Goal: Transaction & Acquisition: Purchase product/service

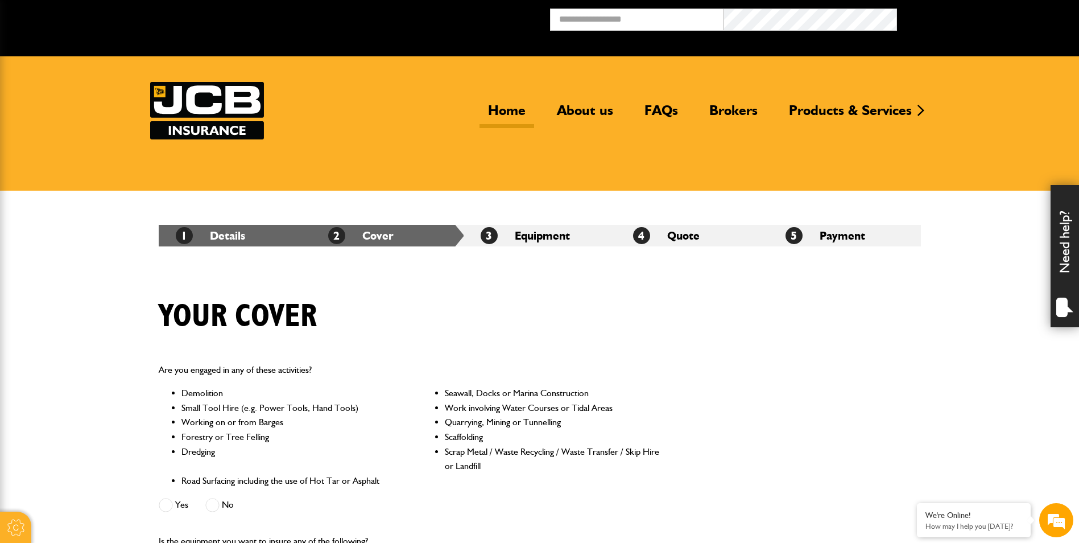
click at [506, 116] on link "Home" at bounding box center [506, 115] width 55 height 26
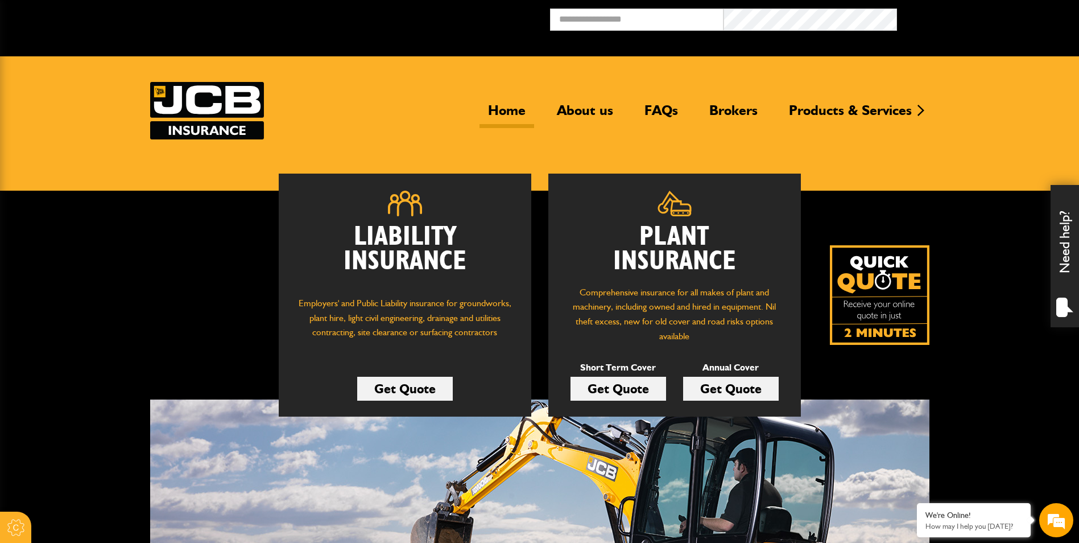
click at [654, 383] on link "Get Quote" at bounding box center [618, 388] width 96 height 24
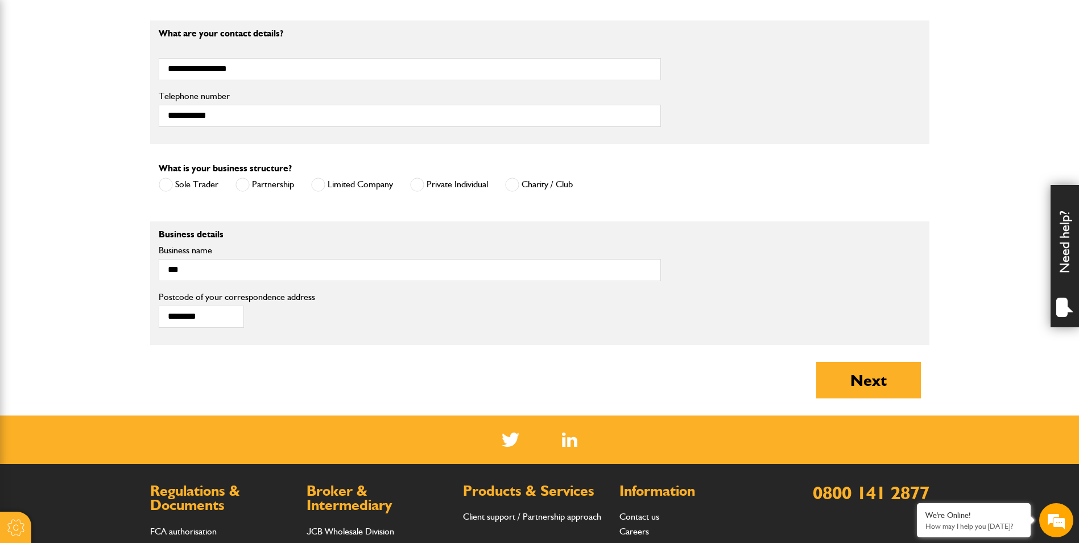
scroll to position [739, 0]
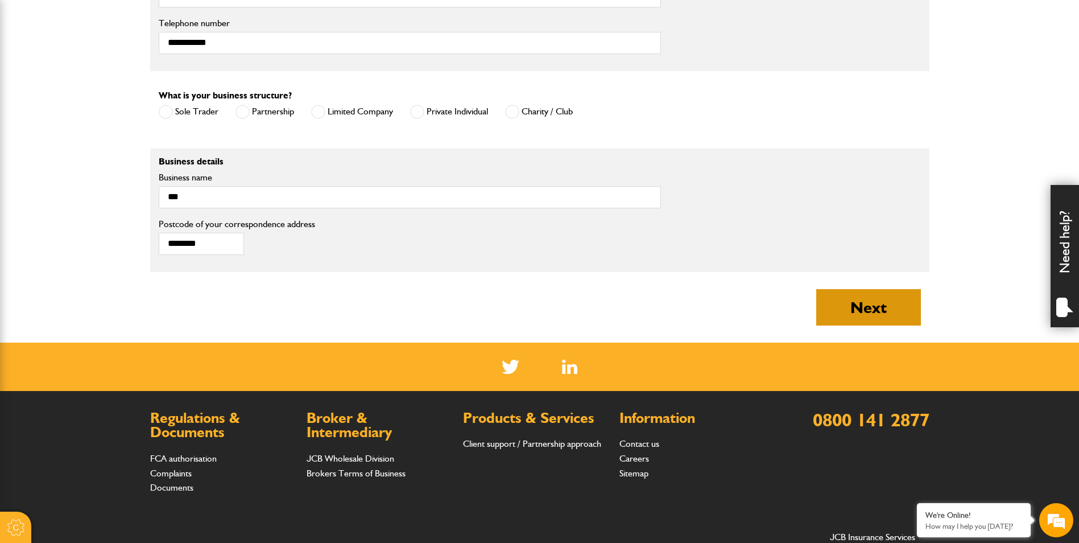
click at [881, 304] on button "Next" at bounding box center [868, 307] width 105 height 36
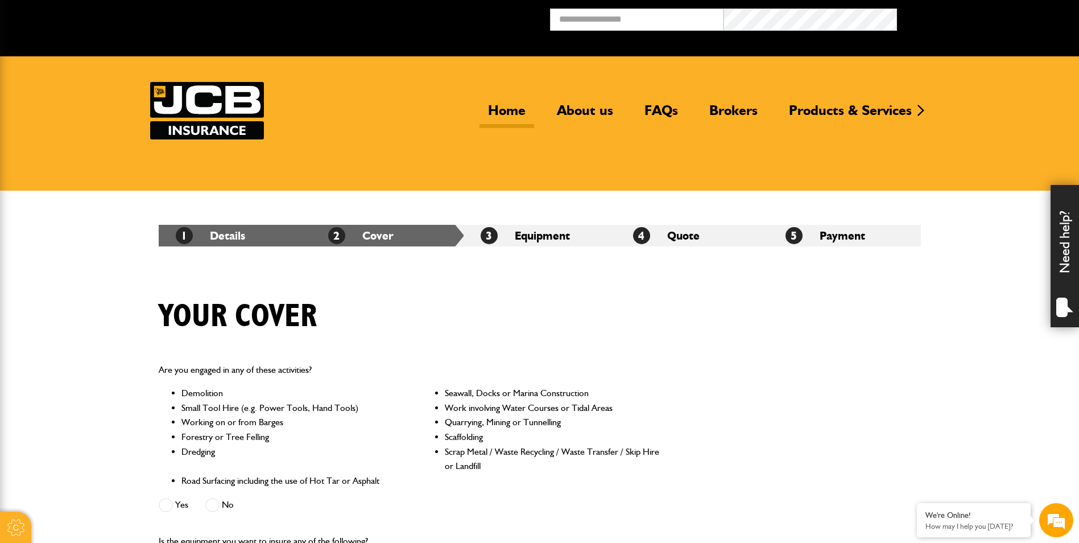
drag, startPoint x: 502, startPoint y: 106, endPoint x: 510, endPoint y: 114, distance: 11.7
click at [502, 106] on link "Home" at bounding box center [506, 115] width 55 height 26
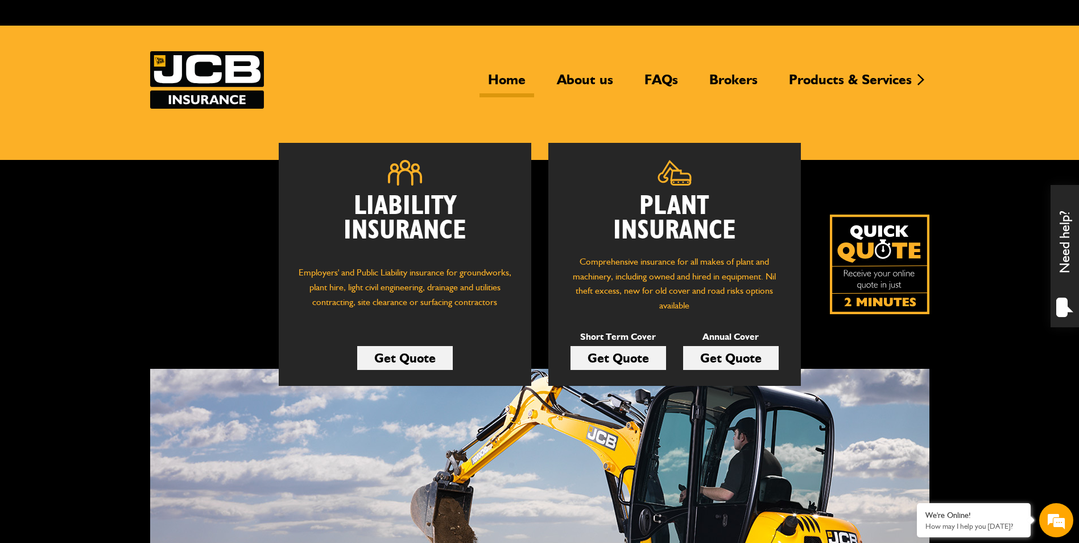
click at [488, 98] on div "Home About us FAQs Brokers Products & Services Construction insurance Car and c…" at bounding box center [539, 79] width 779 height 57
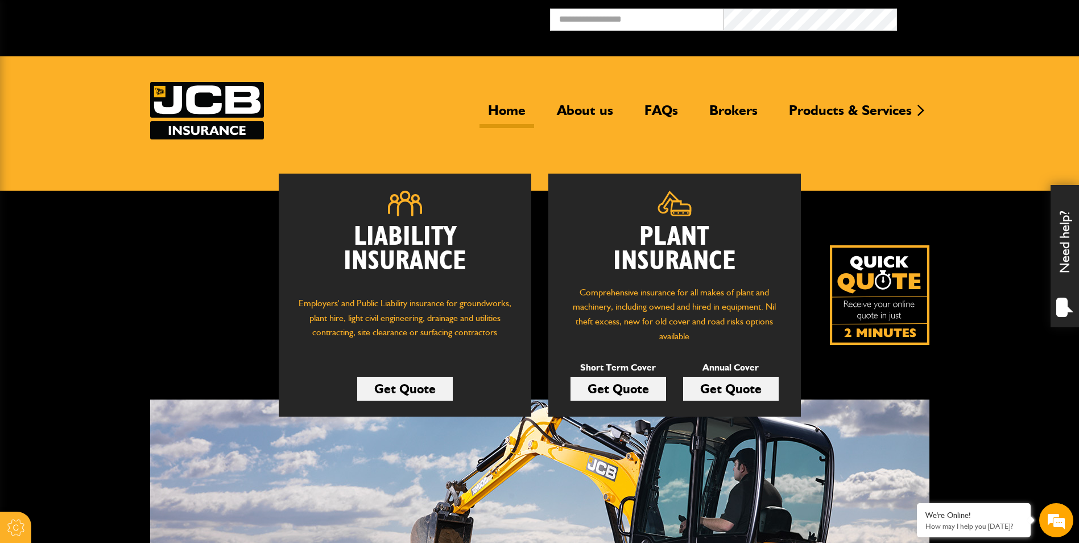
click at [623, 388] on link "Get Quote" at bounding box center [618, 388] width 96 height 24
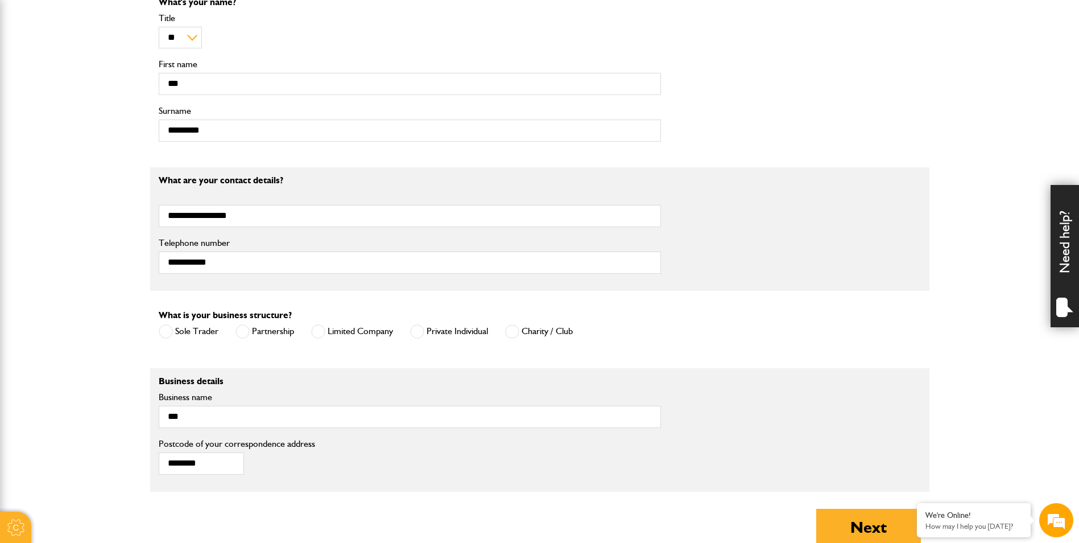
scroll to position [682, 0]
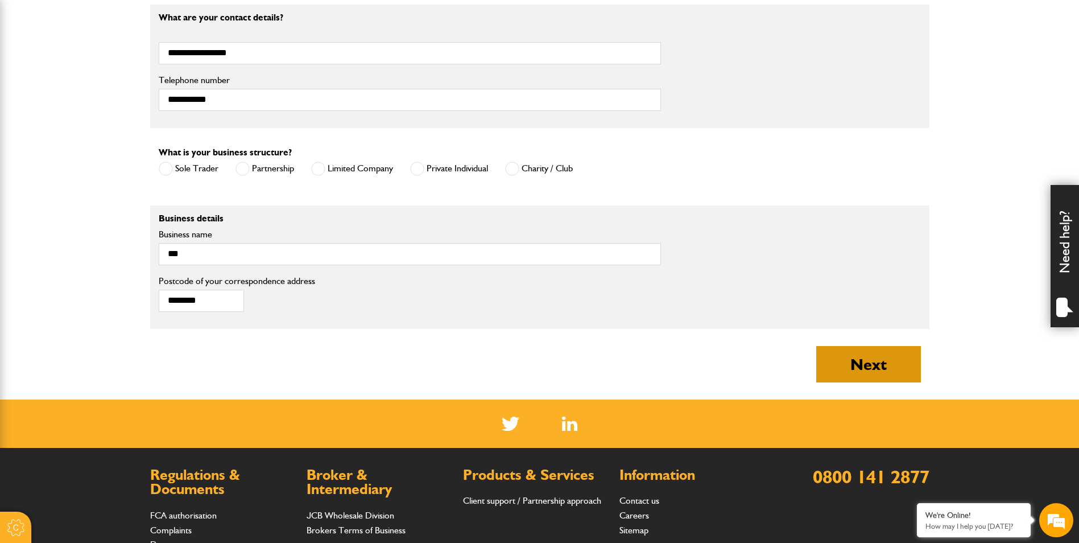
click at [877, 370] on button "Next" at bounding box center [868, 364] width 105 height 36
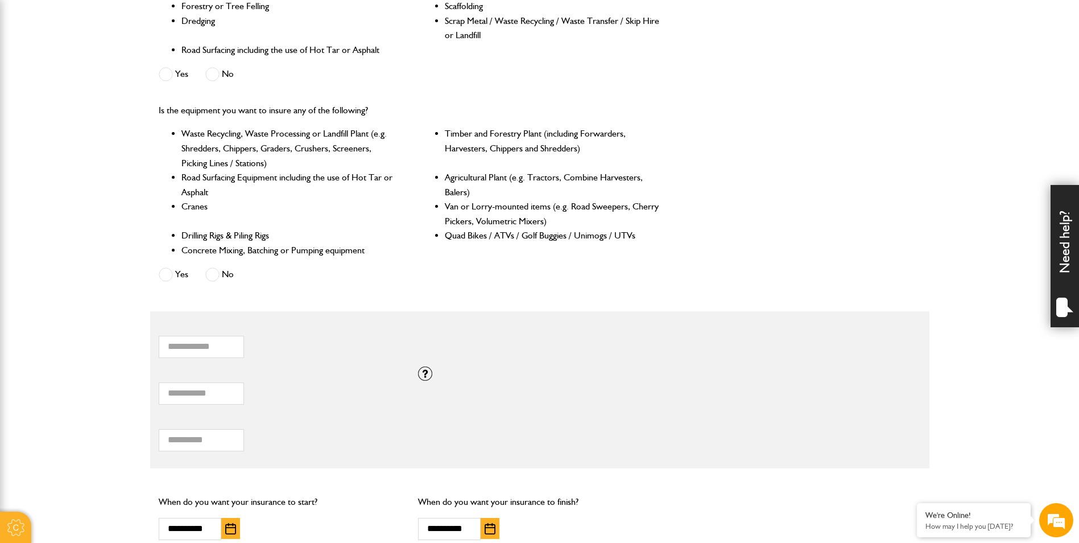
scroll to position [455, 0]
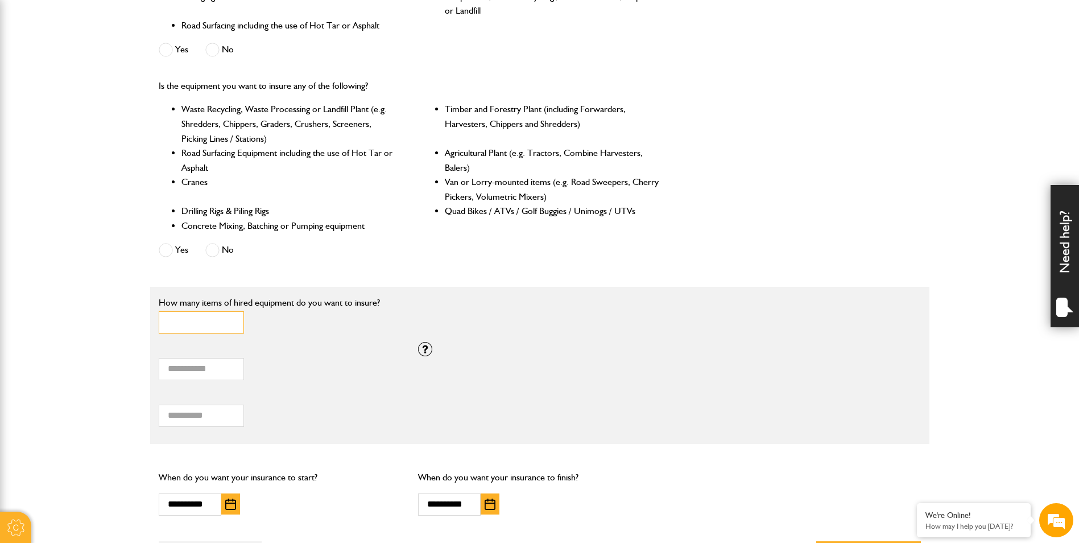
click at [181, 322] on input "*" at bounding box center [201, 322] width 85 height 22
type input "*"
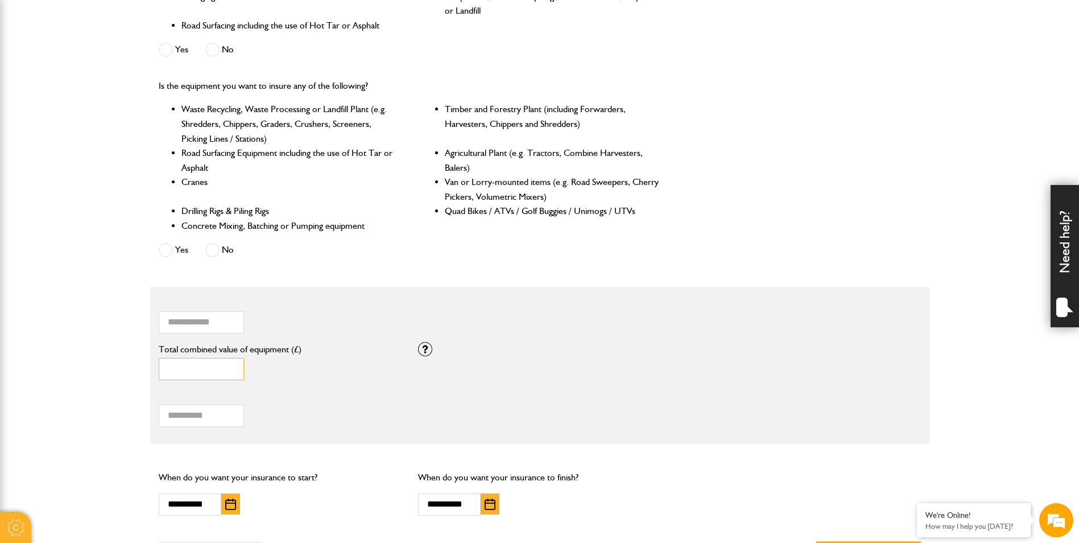
click at [199, 371] on input "*****" at bounding box center [201, 369] width 85 height 22
type input "*"
click at [183, 408] on input "***" at bounding box center [201, 415] width 85 height 22
type input "*"
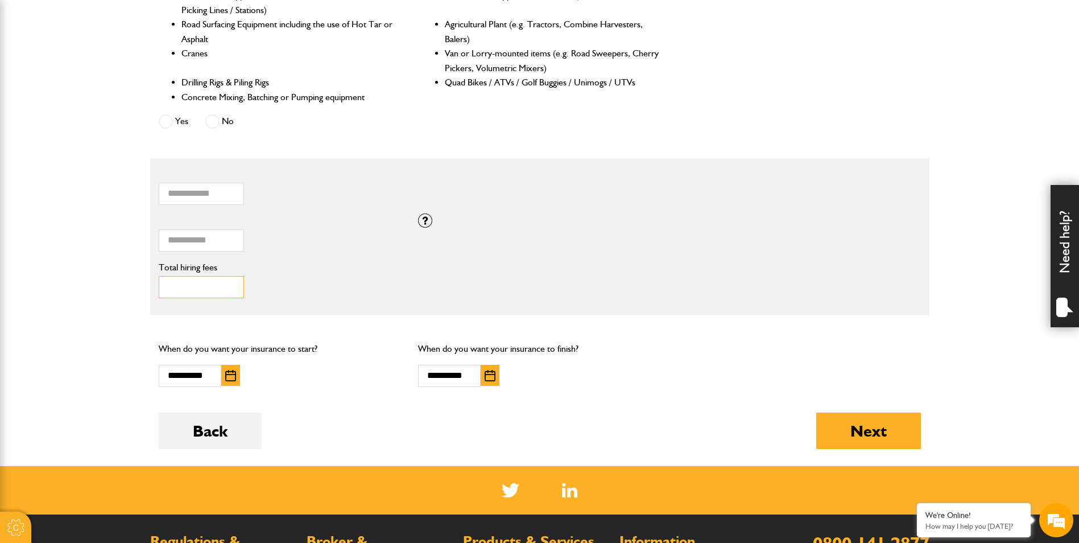
scroll to position [626, 0]
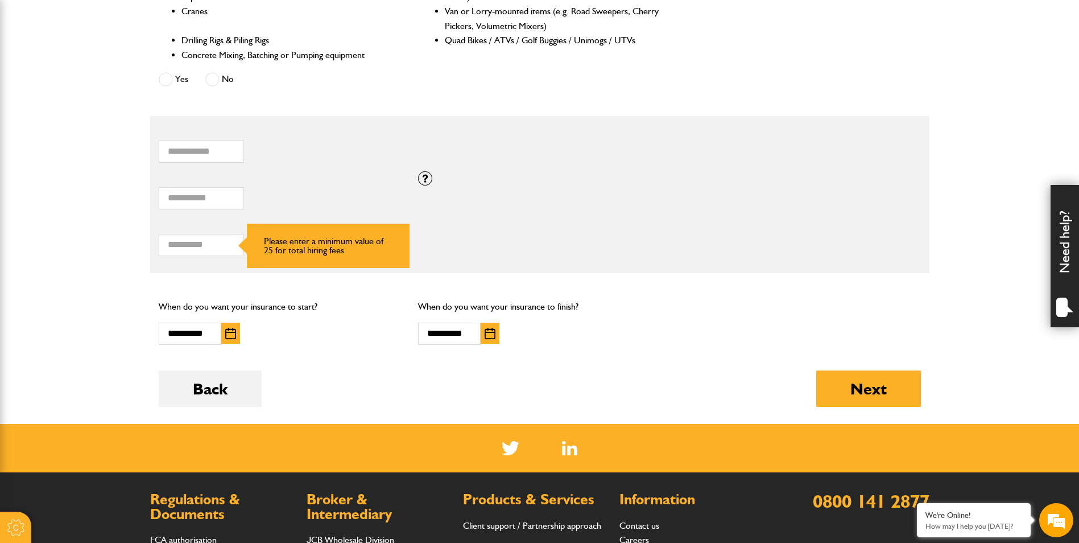
click at [168, 200] on input "Total combined value of equipment (£)" at bounding box center [201, 198] width 85 height 22
type input "*"
click at [179, 197] on input "Total combined value of equipment (£)" at bounding box center [201, 198] width 85 height 22
type input "*****"
click at [204, 247] on input "Total hiring fees" at bounding box center [201, 245] width 85 height 22
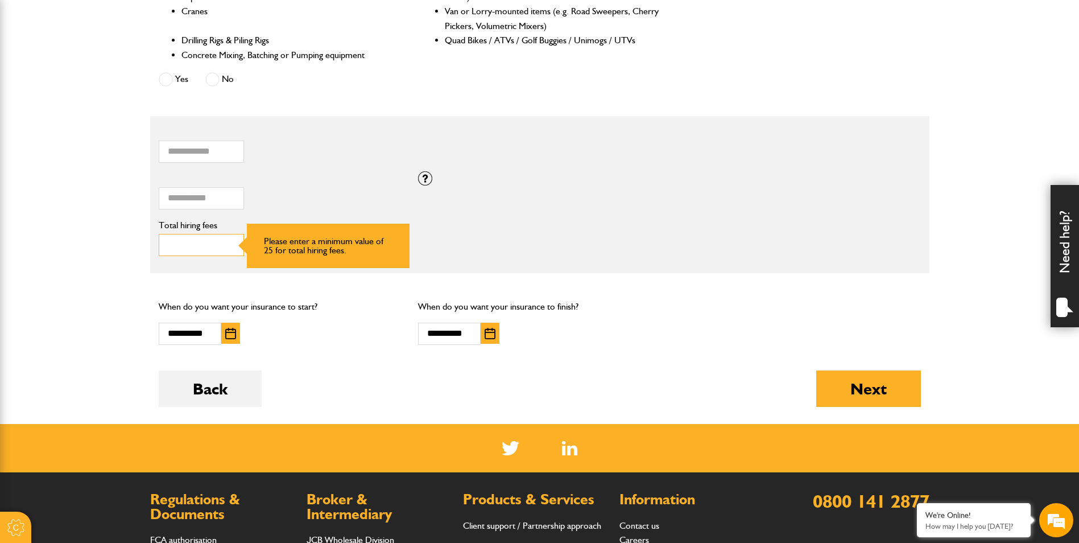
type input "***"
click at [231, 338] on img "button" at bounding box center [230, 333] width 11 height 11
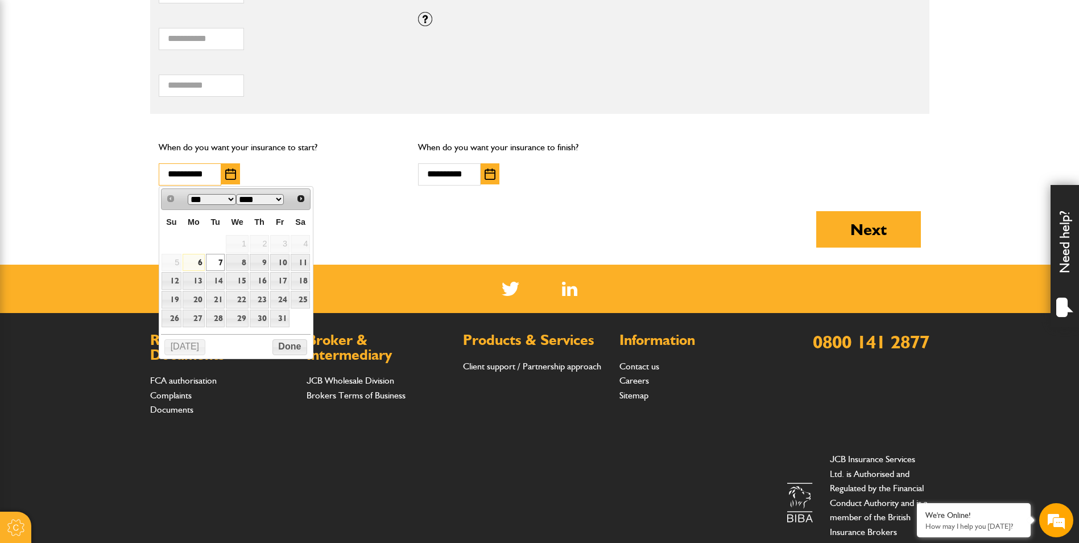
scroll to position [796, 0]
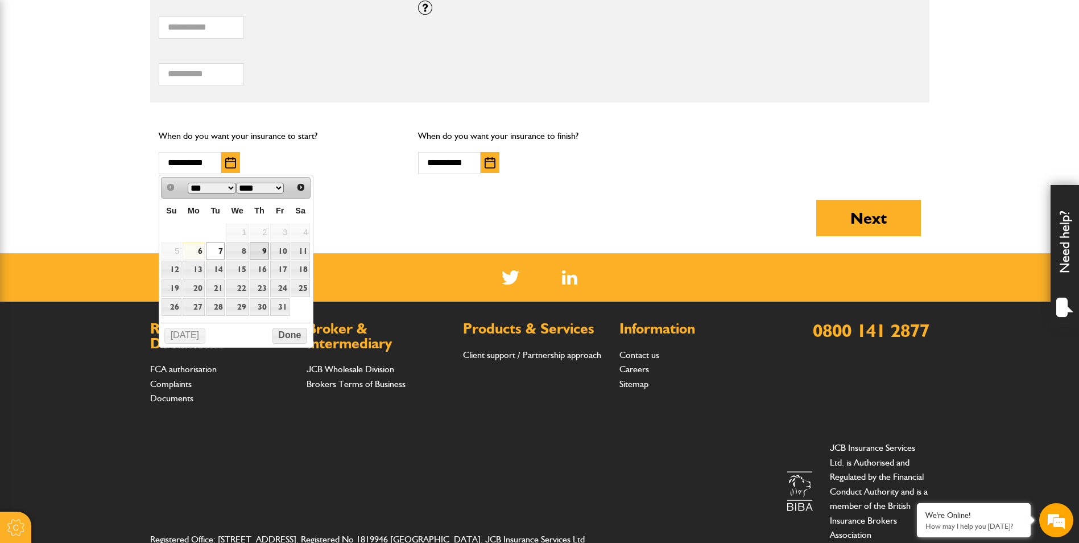
click at [268, 251] on link "9" at bounding box center [259, 251] width 19 height 18
type input "**********"
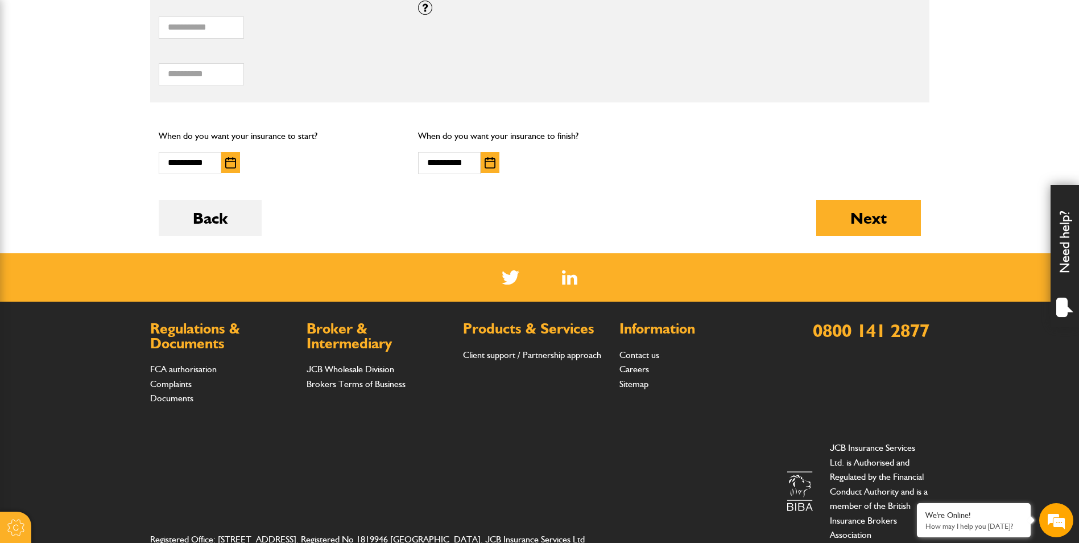
click at [233, 165] on img "button" at bounding box center [230, 162] width 11 height 11
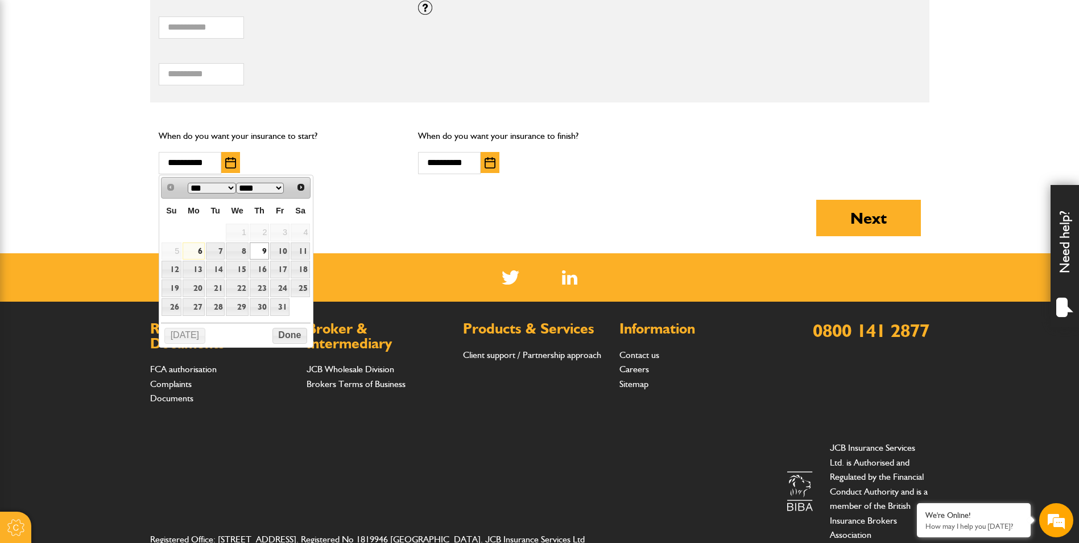
click at [260, 247] on link "9" at bounding box center [259, 251] width 19 height 18
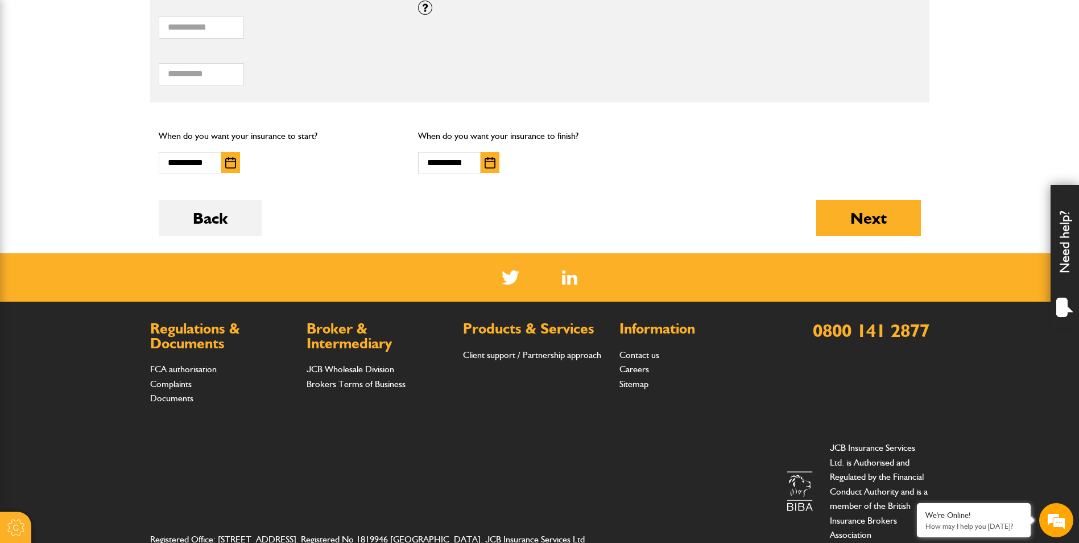
click at [486, 164] on img "button" at bounding box center [490, 162] width 11 height 11
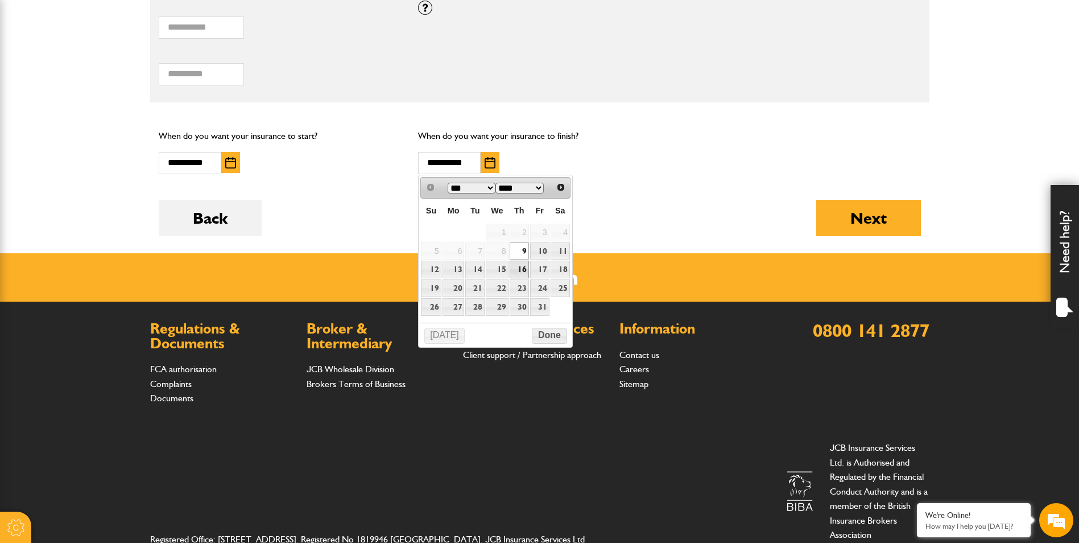
click at [524, 268] on link "16" at bounding box center [519, 269] width 19 height 18
type input "**********"
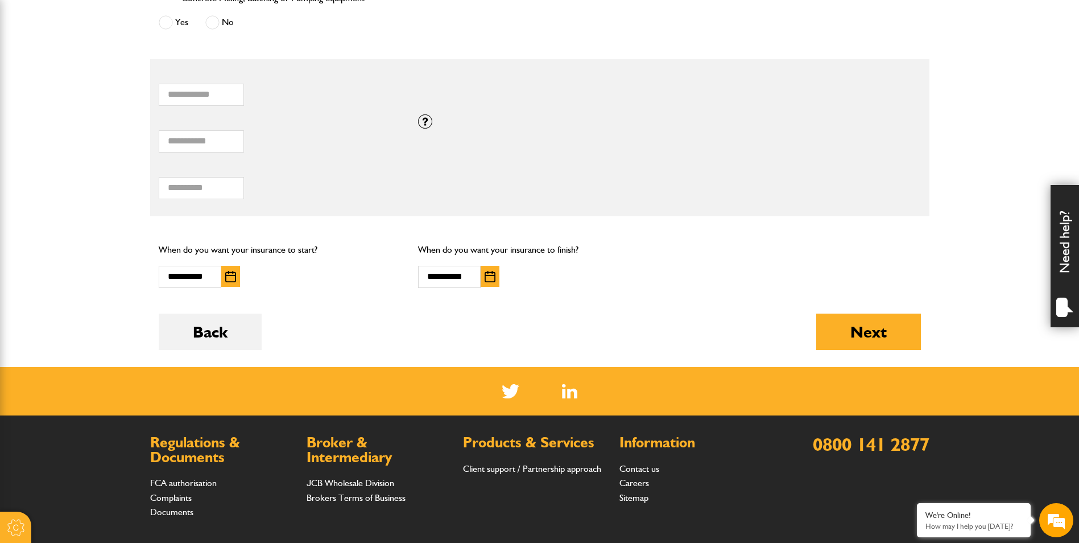
scroll to position [739, 0]
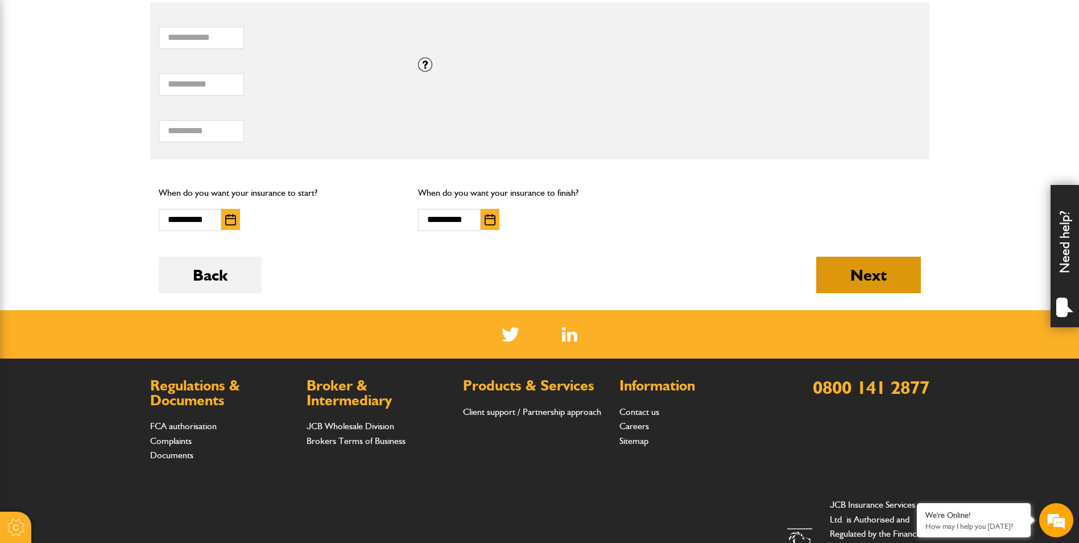
click at [877, 270] on button "Next" at bounding box center [868, 274] width 105 height 36
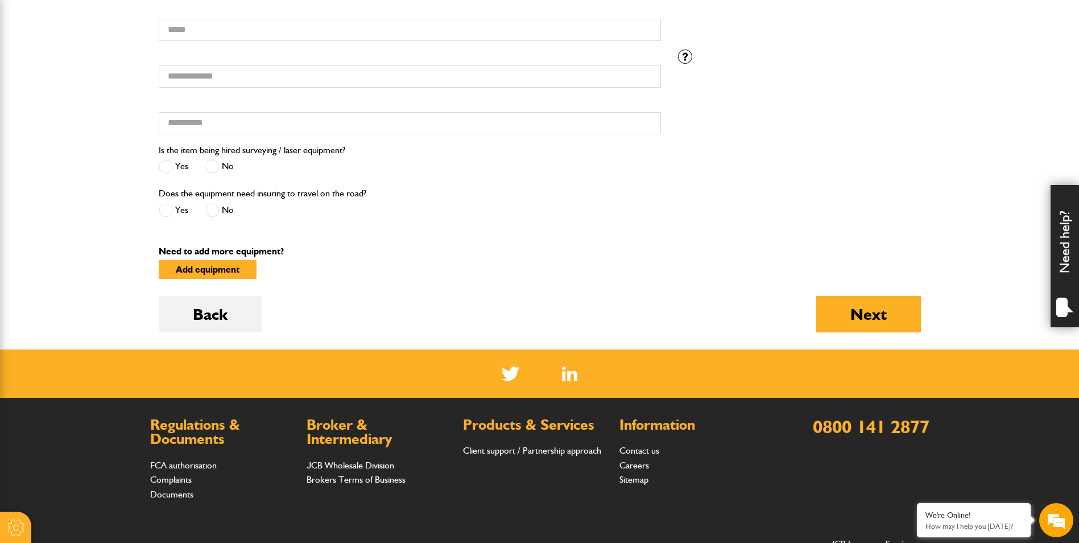
scroll to position [227, 0]
